Goal: Information Seeking & Learning: Learn about a topic

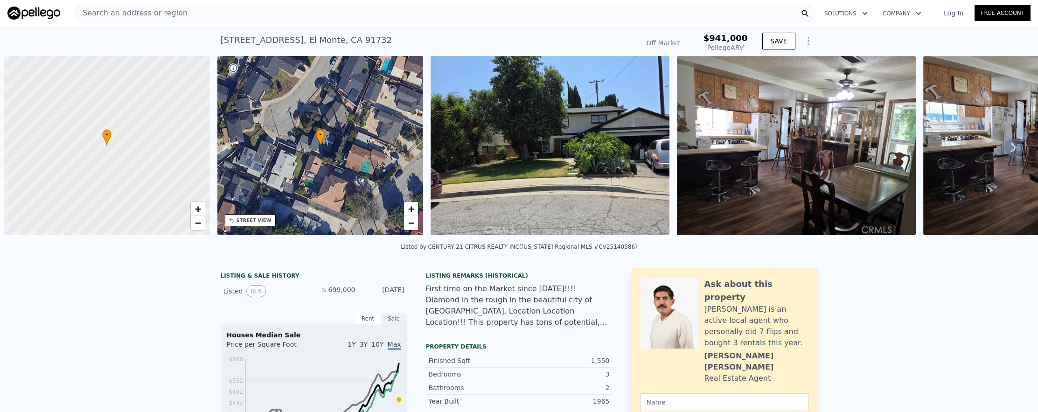
click at [331, 11] on div "Search an address or region" at bounding box center [445, 13] width 741 height 19
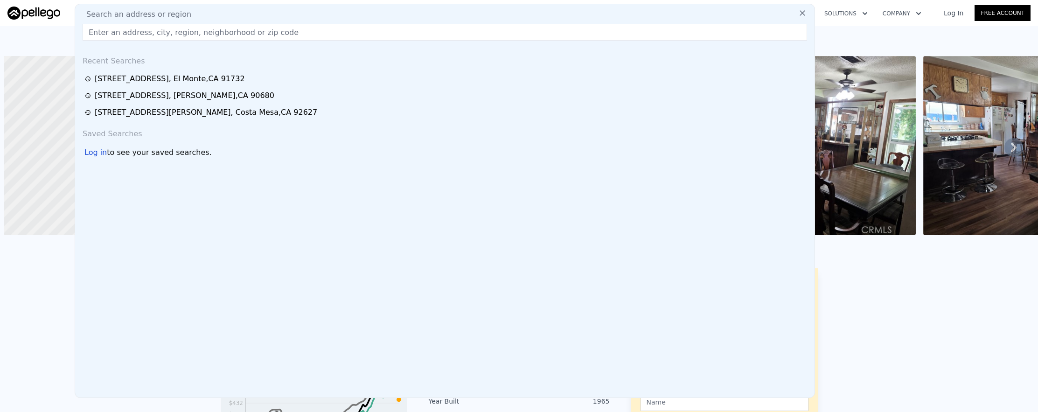
click at [334, 26] on input "text" at bounding box center [445, 32] width 725 height 17
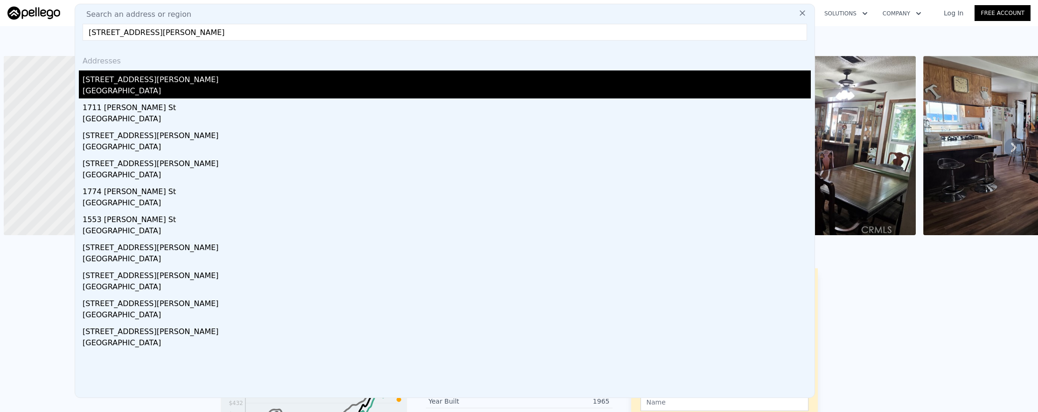
type input "1249 Alvira Street, Los Angeles, CA 90035"
click at [318, 79] on div "1249 Alvira St" at bounding box center [447, 77] width 728 height 15
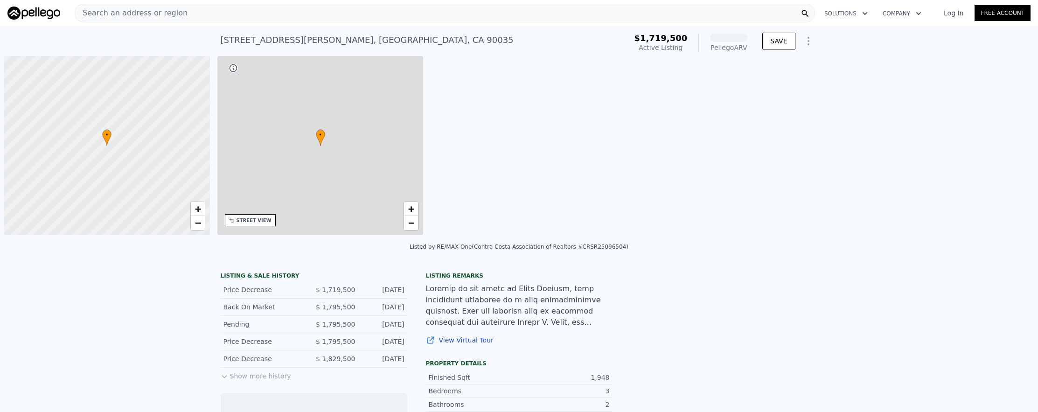
scroll to position [0, 4]
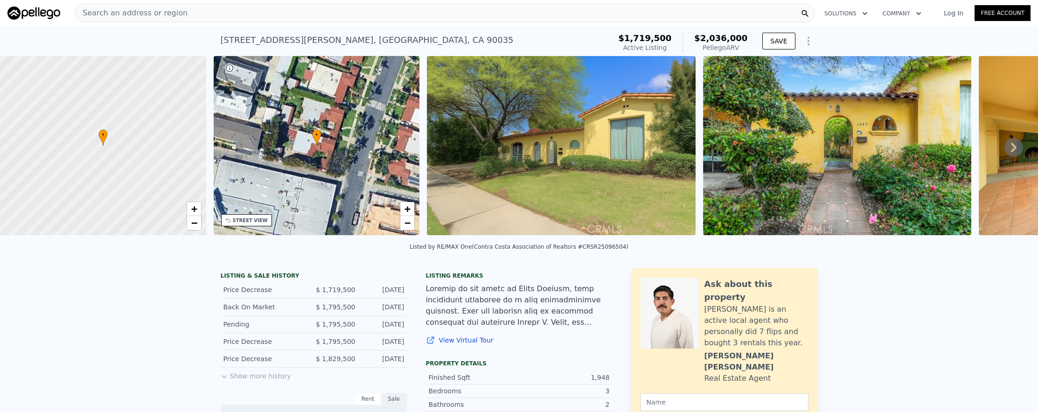
click at [318, 18] on div "Search an address or region" at bounding box center [445, 13] width 741 height 19
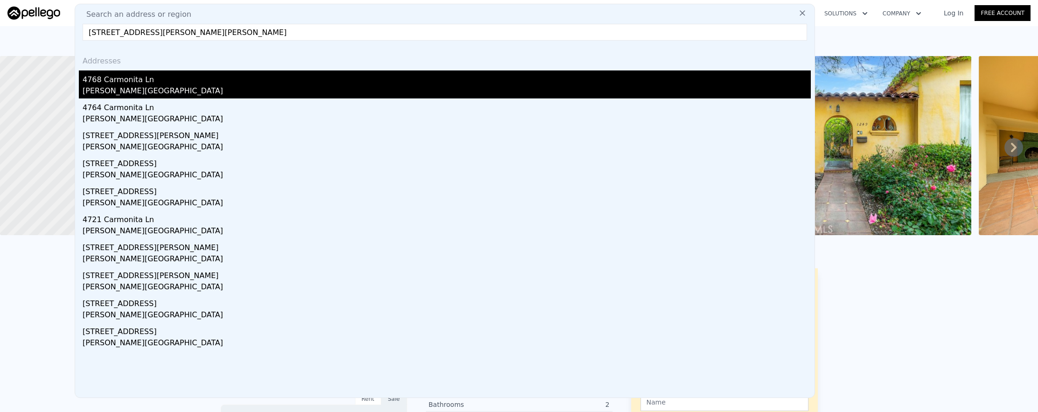
type input "4768 Carmonita Lane, Yorba Linda, CA 92886"
click at [343, 91] on div "Yorba Linda, CA 92886" at bounding box center [447, 91] width 728 height 13
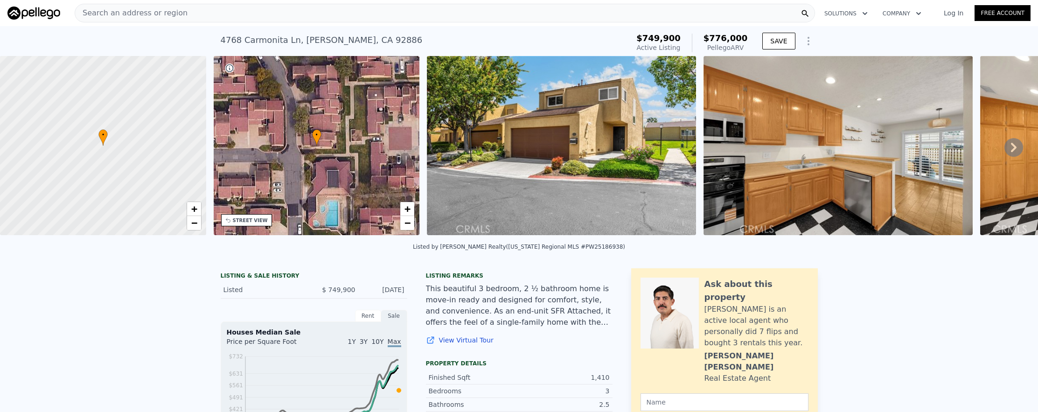
click at [317, 13] on div "Search an address or region" at bounding box center [445, 13] width 741 height 19
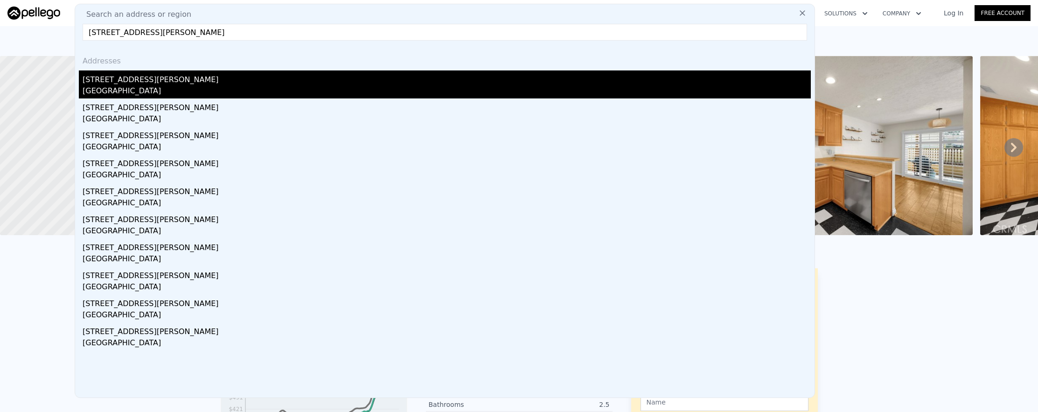
type input "11549 Brimley Street, Norwalk, CA 90650"
click at [342, 93] on div "Norwalk, CA 90650" at bounding box center [447, 91] width 728 height 13
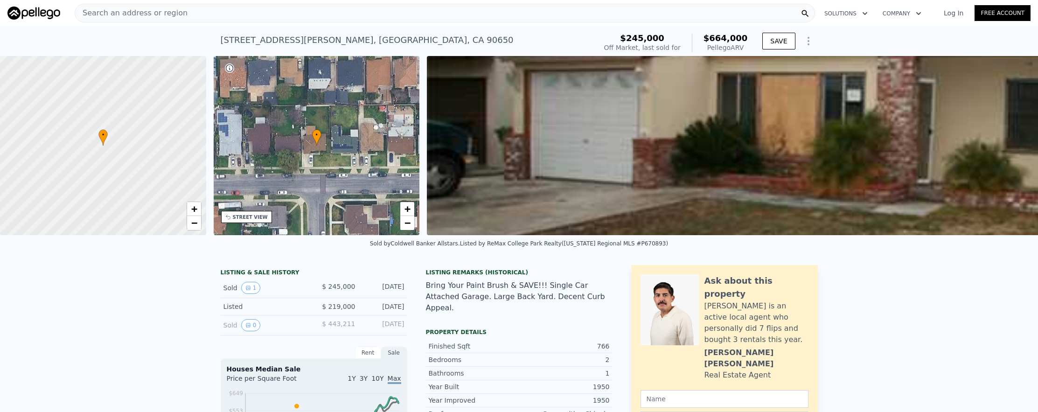
click at [213, 15] on div "Search an address or region" at bounding box center [445, 13] width 741 height 19
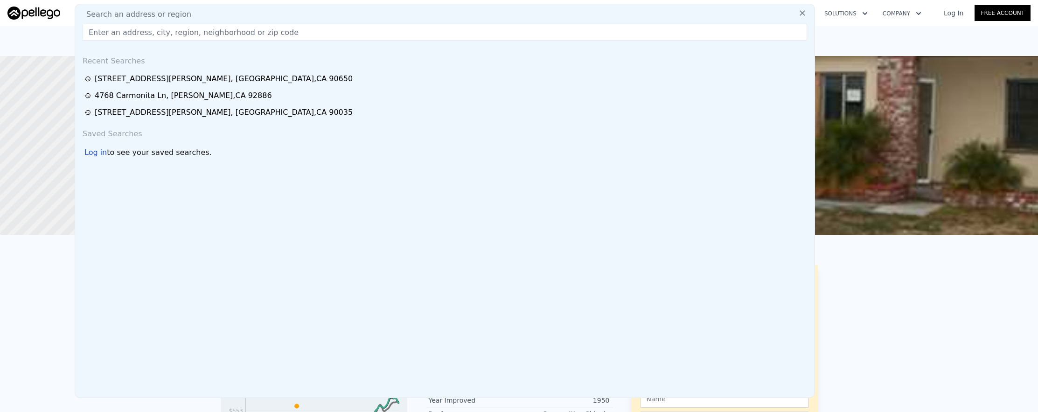
drag, startPoint x: 215, startPoint y: 23, endPoint x: 184, endPoint y: 32, distance: 32.0
click at [184, 32] on div "Search an address or region Recent Searches 11549 Brimley St , Norwalk , CA 906…" at bounding box center [445, 201] width 741 height 394
paste input "2249 E Rio Verde Drive, West Covina, CA 91791"
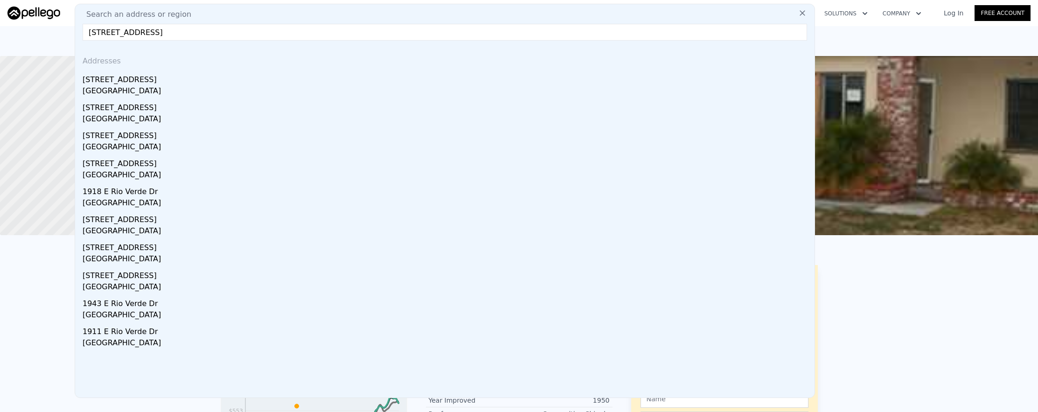
type input "2249 E Rio Verde Drive, West Covina, CA 91791"
click at [219, 89] on div "West Covina, CA 91791" at bounding box center [447, 91] width 728 height 13
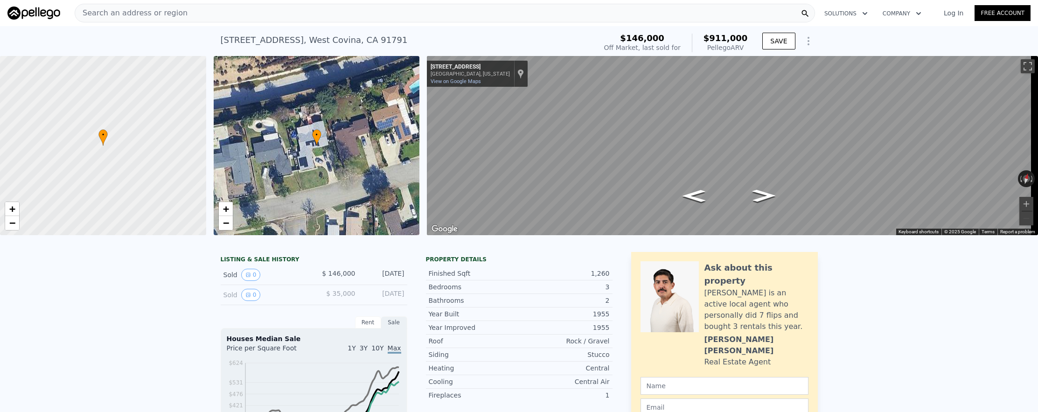
click at [173, 20] on div "Search an address or region" at bounding box center [131, 13] width 112 height 18
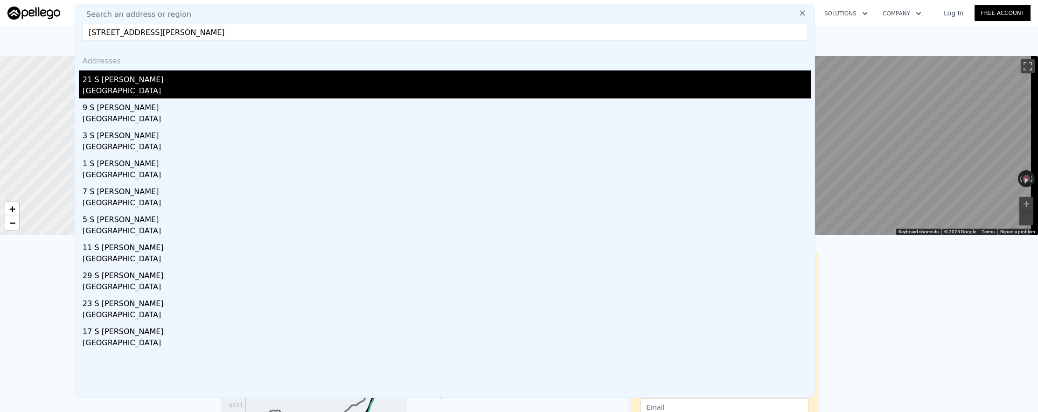
type input "21 S Montilla, San Clemente, CA 92672"
click at [210, 91] on div "San Clemente, CA 92672" at bounding box center [447, 91] width 728 height 13
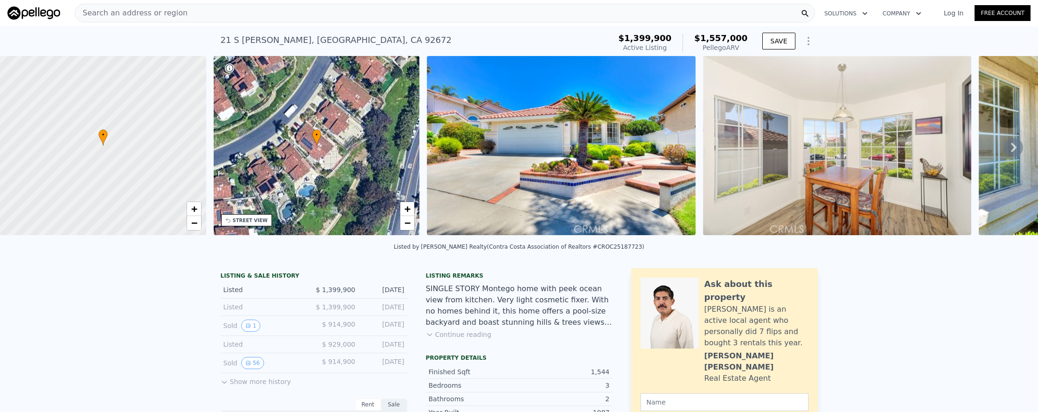
click at [335, 16] on div "Search an address or region" at bounding box center [445, 13] width 741 height 19
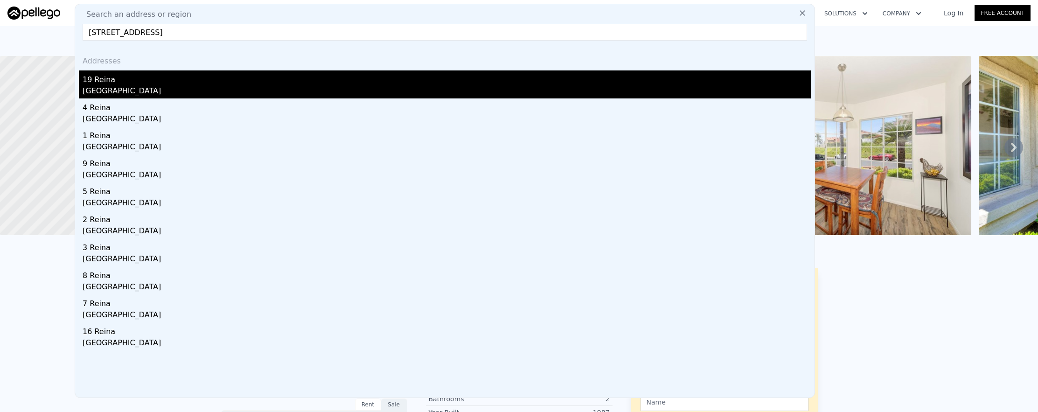
type input "19 Reina, Dana Point, CA 92629"
click at [363, 92] on div "Dana Point, CA 92629" at bounding box center [447, 91] width 728 height 13
